Goal: Transaction & Acquisition: Purchase product/service

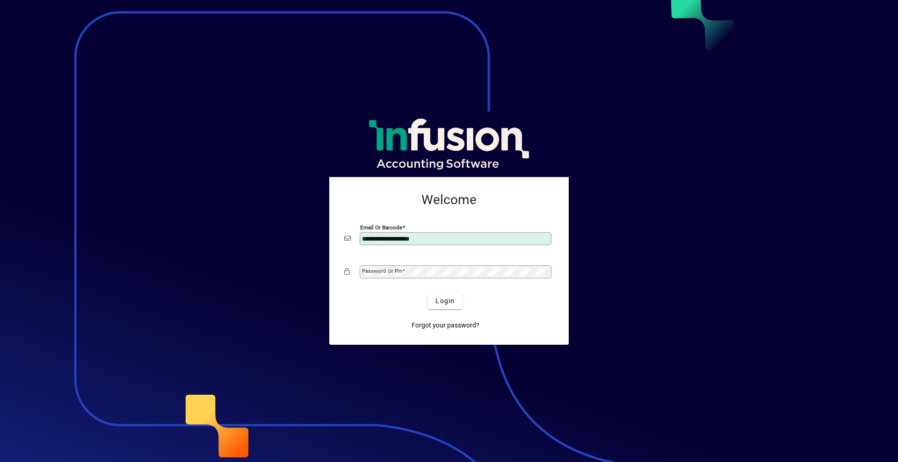
type input "**********"
click at [428, 293] on button "Login" at bounding box center [445, 301] width 34 height 17
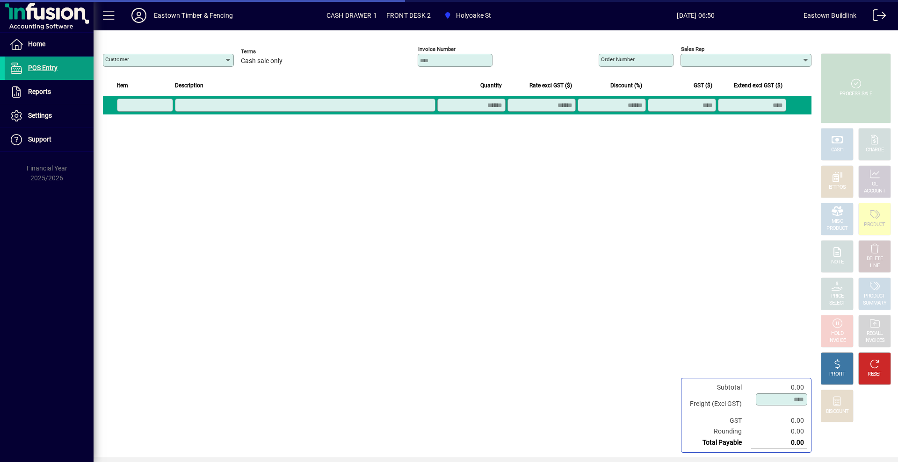
type input "**********"
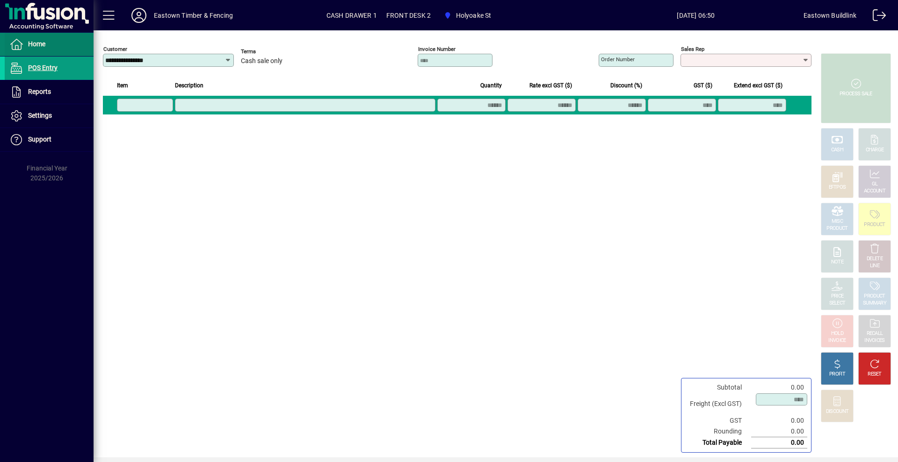
click at [33, 47] on span "Home" at bounding box center [36, 43] width 17 height 7
